Goal: Find specific page/section: Find specific page/section

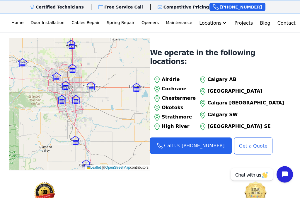
scroll to position [629, 0]
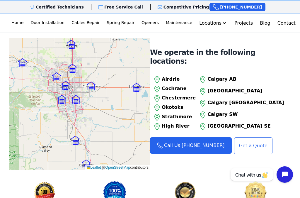
click at [235, 124] on p "[GEOGRAPHIC_DATA] SE" at bounding box center [245, 126] width 77 height 7
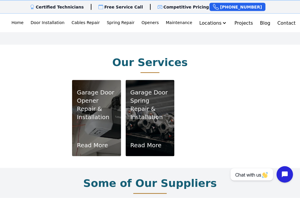
scroll to position [352, 0]
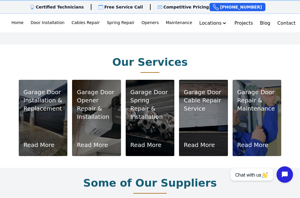
click at [43, 143] on link "Read More" at bounding box center [38, 145] width 31 height 8
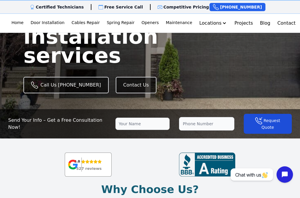
scroll to position [71, 0]
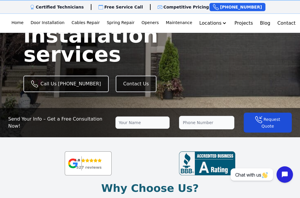
click at [132, 77] on link "Contact Us" at bounding box center [136, 84] width 41 height 16
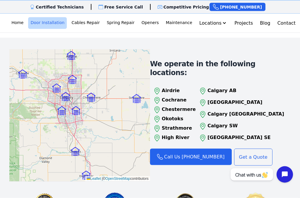
scroll to position [828, 0]
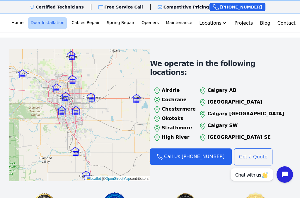
click at [76, 106] on img at bounding box center [76, 110] width 9 height 9
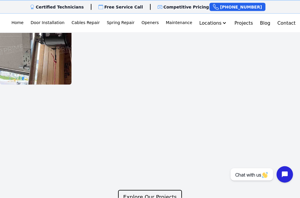
scroll to position [1022, 0]
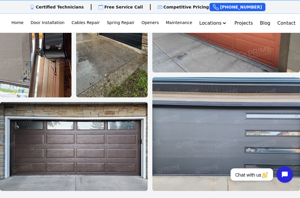
click at [106, 142] on img at bounding box center [74, 146] width 148 height 89
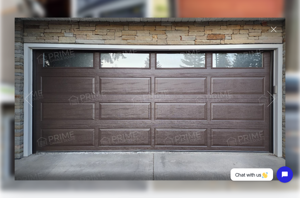
click at [273, 31] on span at bounding box center [273, 29] width 23 height 23
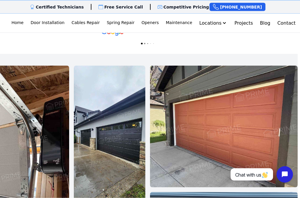
scroll to position [908, 2]
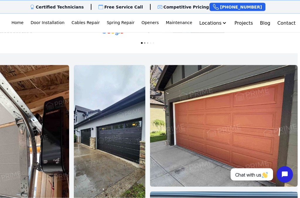
click at [45, 147] on img at bounding box center [34, 138] width 72 height 147
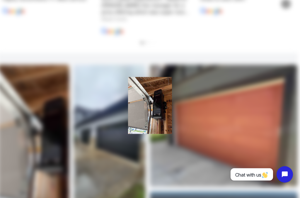
scroll to position [908, 2]
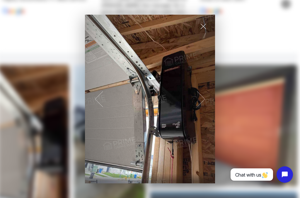
click at [203, 37] on span at bounding box center [203, 26] width 23 height 23
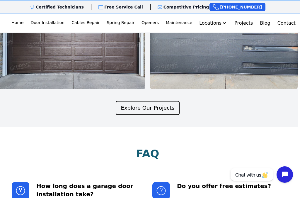
scroll to position [1124, 2]
